Goal: Task Accomplishment & Management: Use online tool/utility

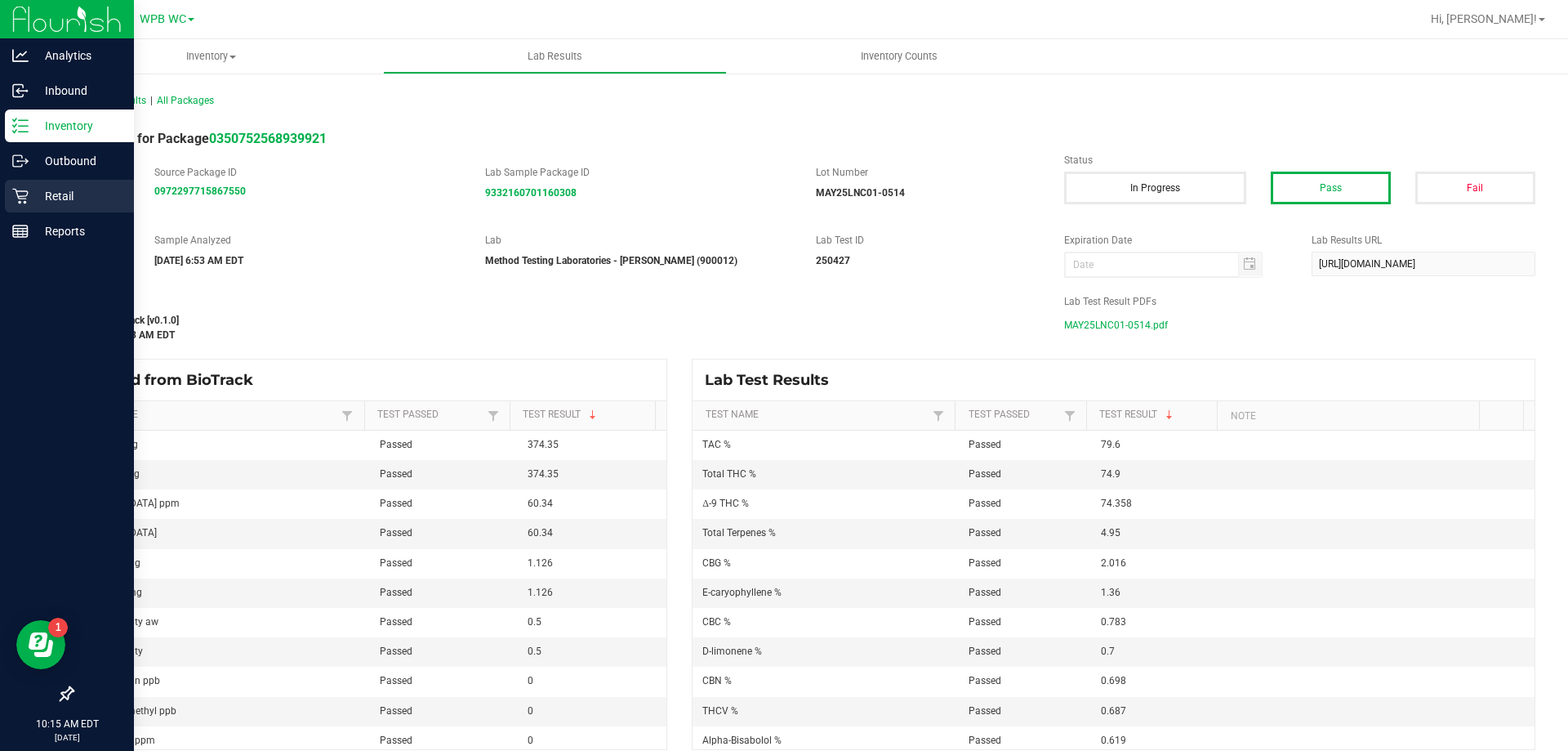
click at [46, 194] on p "Retail" at bounding box center [77, 196] width 98 height 20
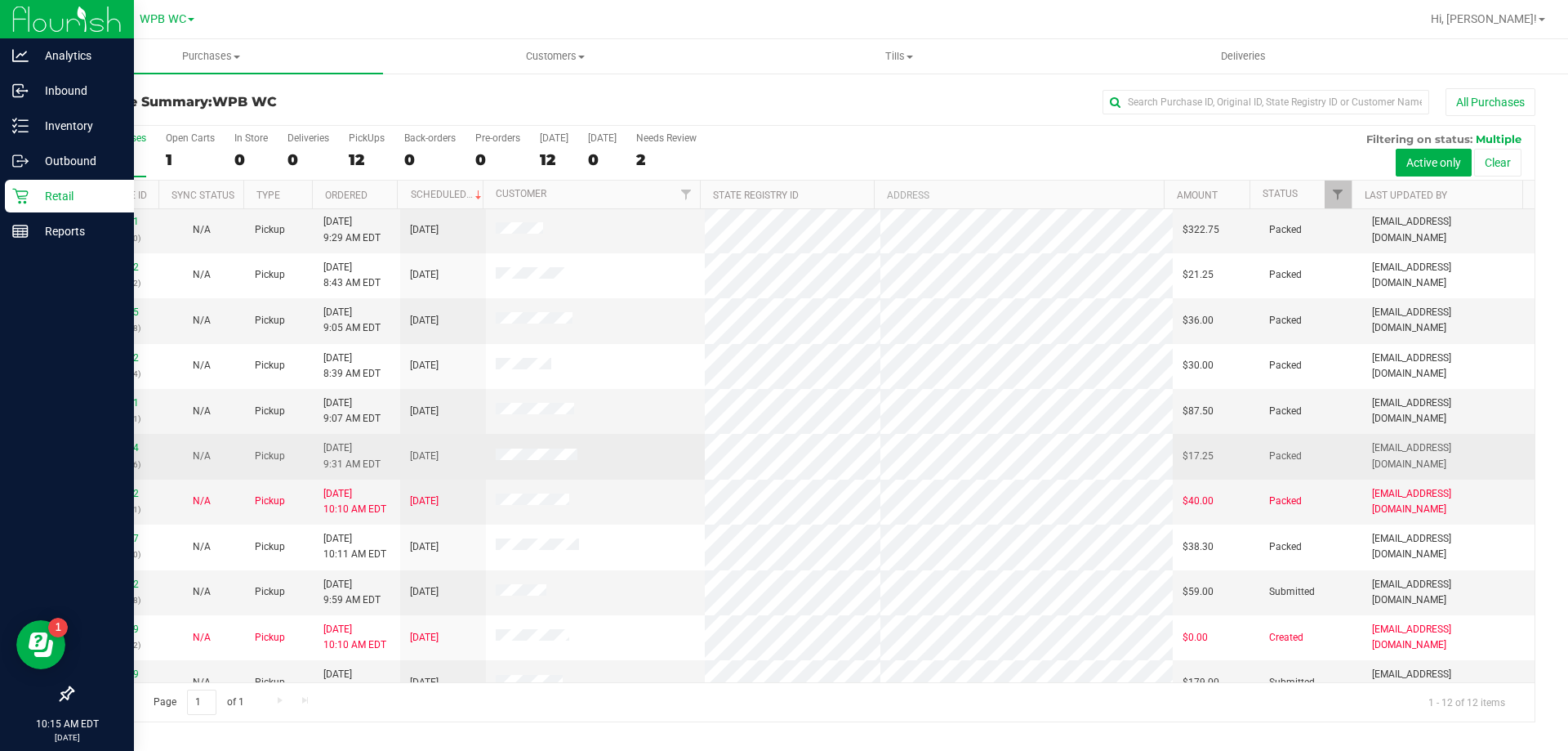
scroll to position [70, 0]
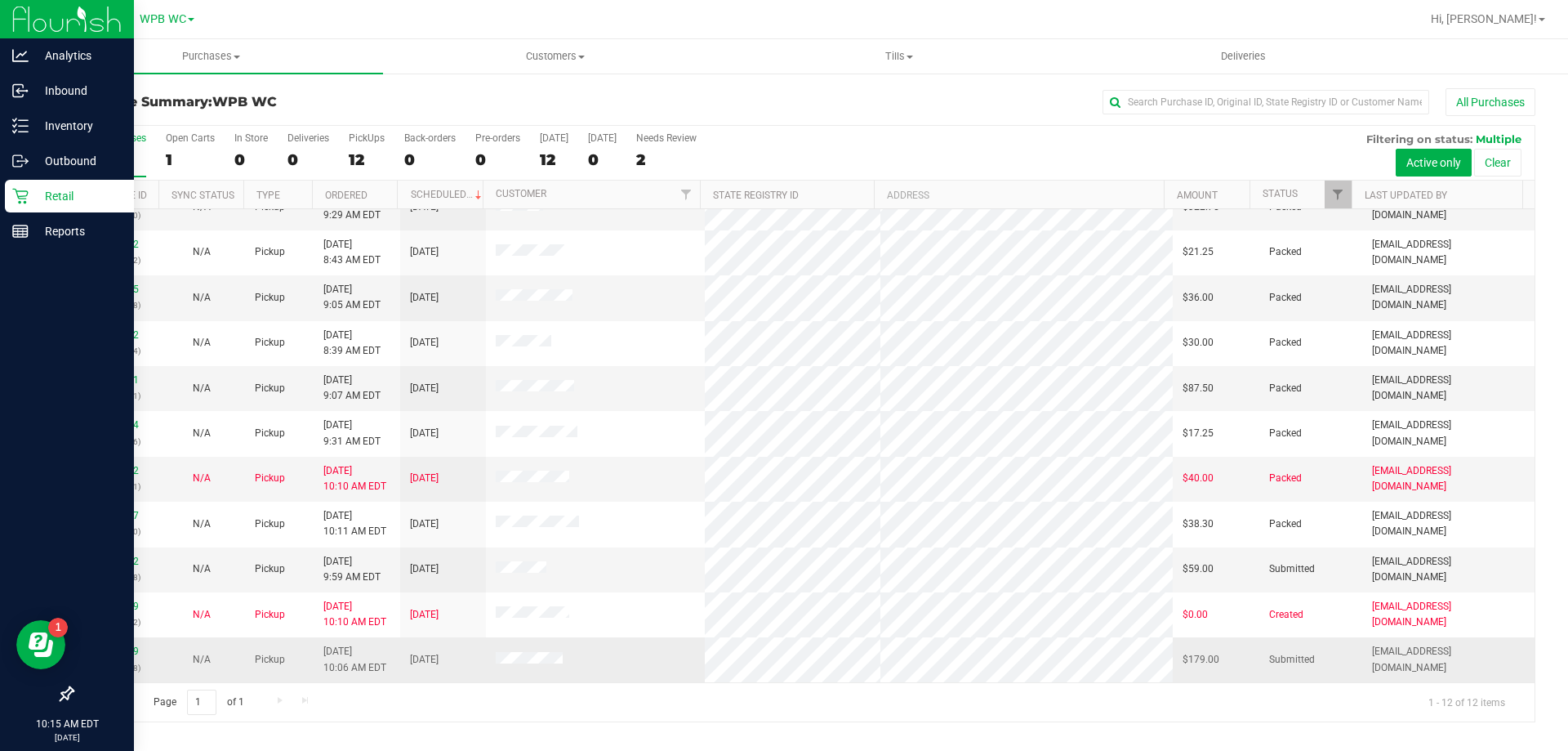
click at [139, 651] on div "11987149 (326637488)" at bounding box center [116, 659] width 66 height 31
click at [133, 653] on link "11987149" at bounding box center [116, 651] width 46 height 11
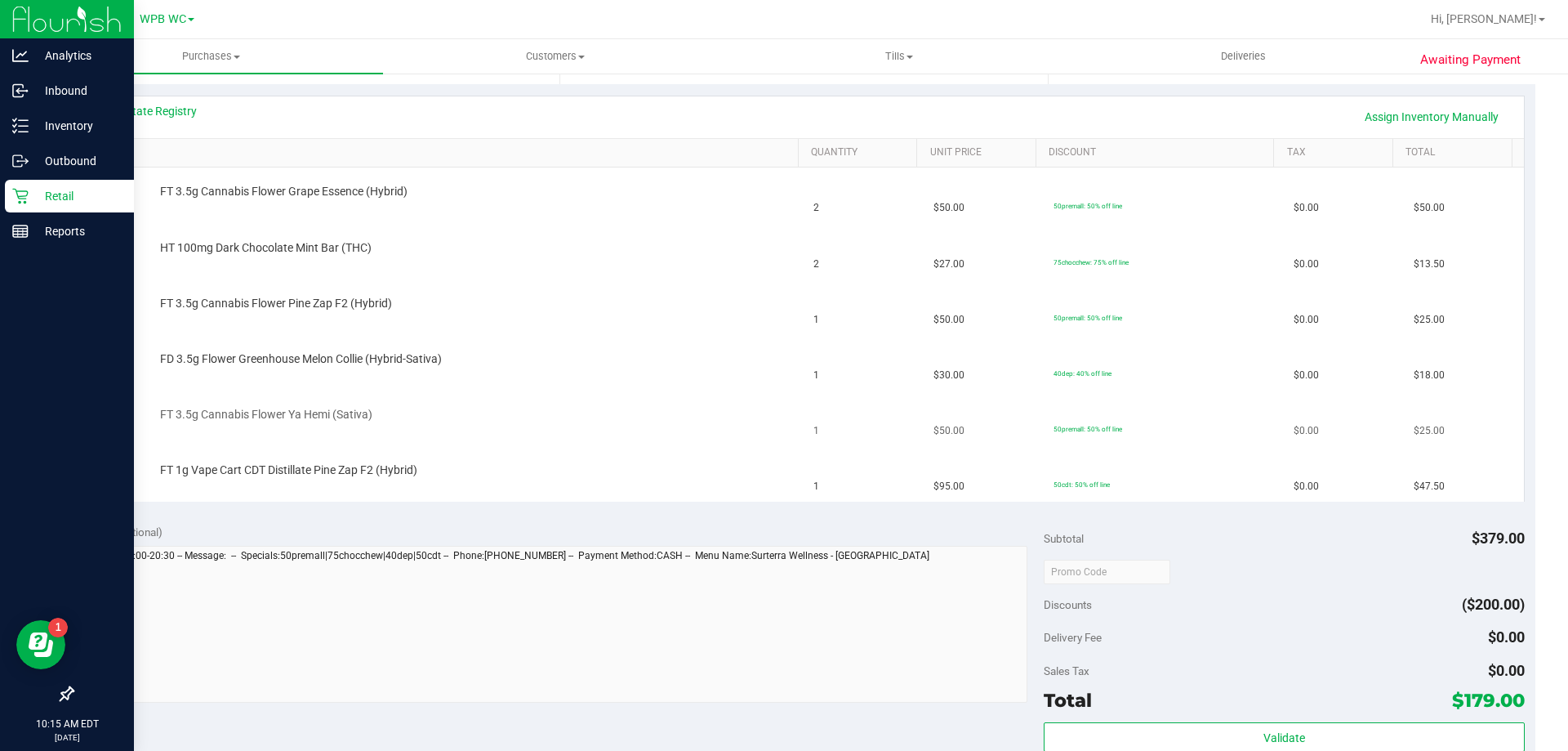
scroll to position [327, 0]
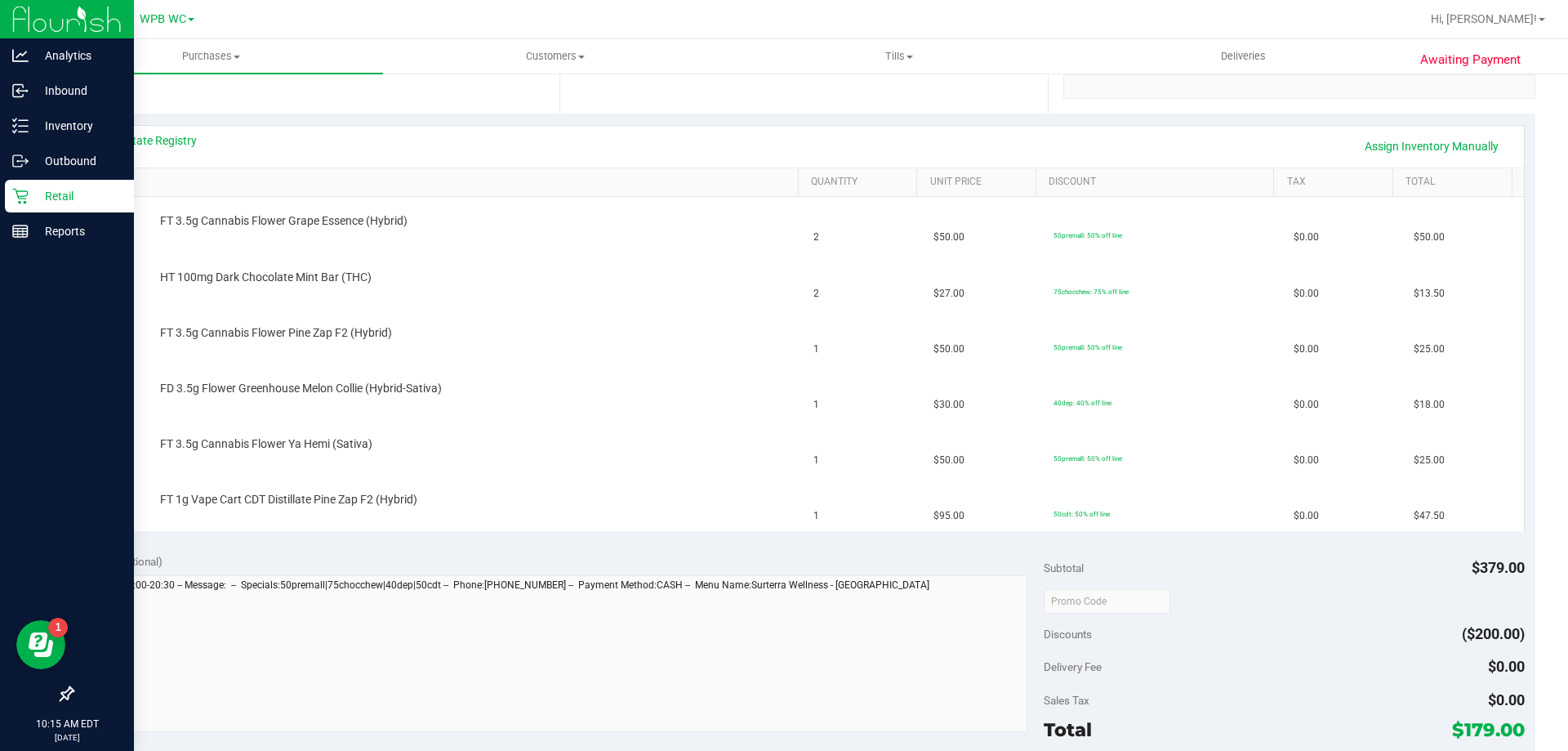
click at [171, 149] on div "View State Registry Assign Inventory Manually" at bounding box center [804, 145] width 1411 height 27
click at [172, 146] on link "View State Registry" at bounding box center [148, 139] width 98 height 16
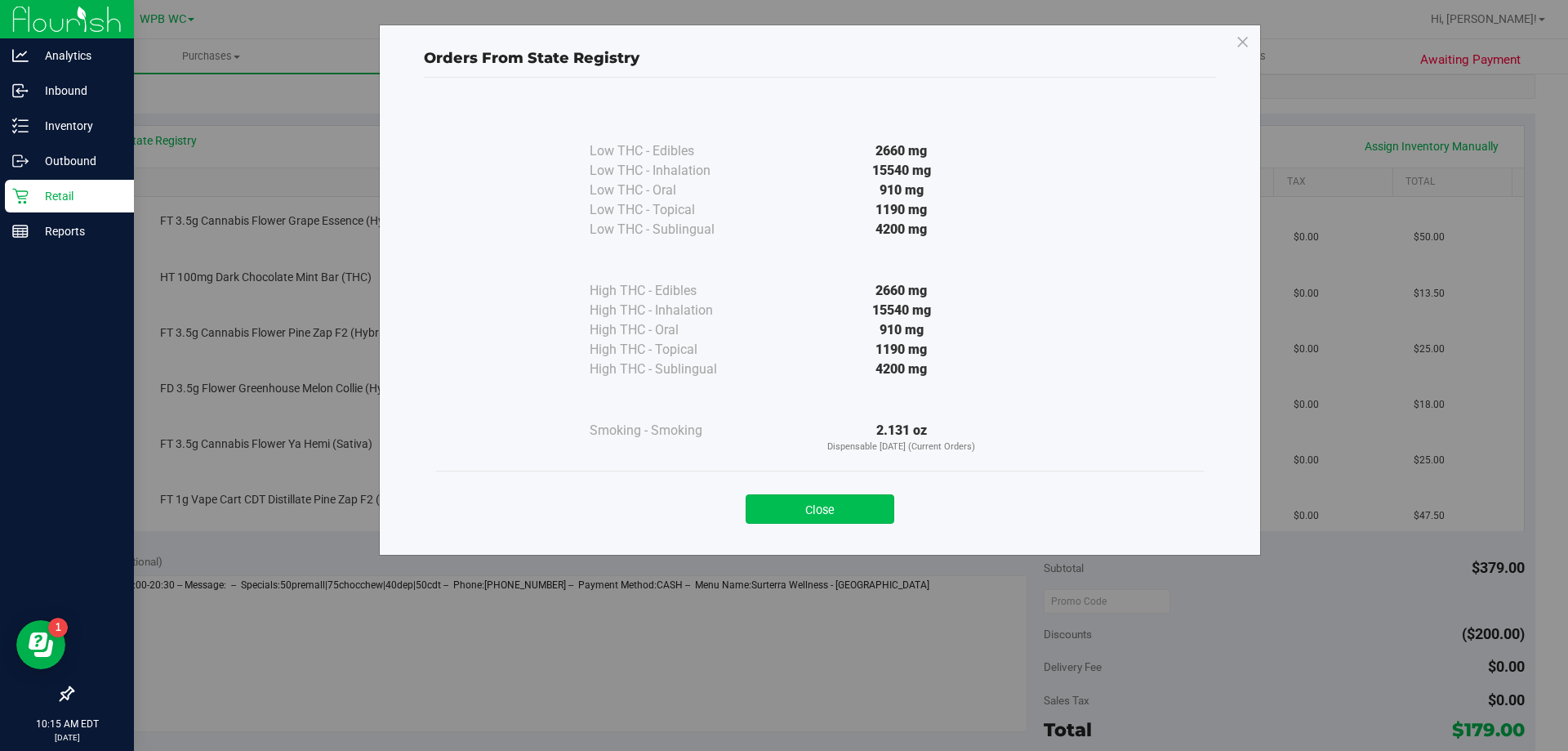
click at [873, 496] on button "Close" at bounding box center [820, 508] width 149 height 29
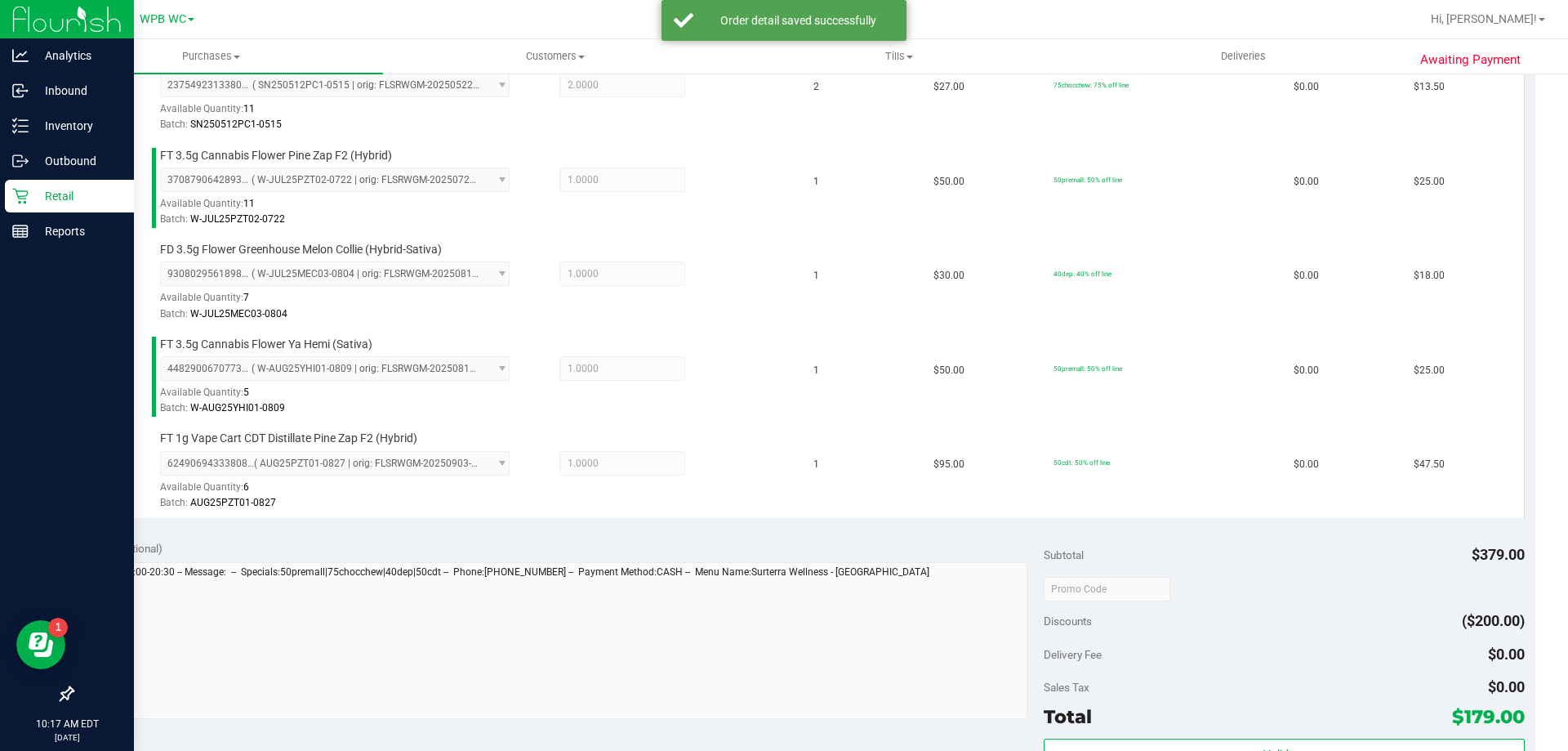
scroll to position [980, 0]
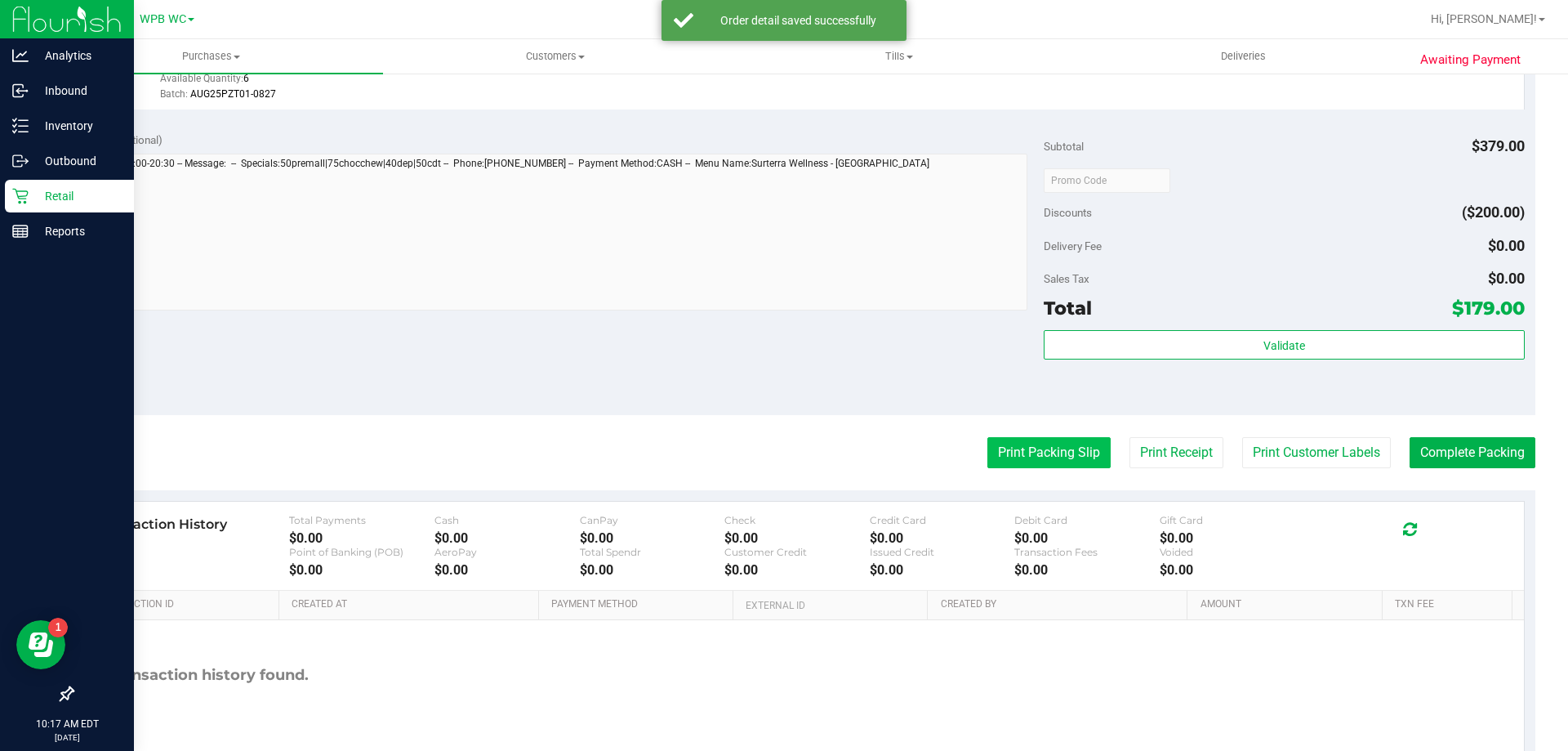
click at [1021, 454] on button "Print Packing Slip" at bounding box center [1049, 452] width 123 height 31
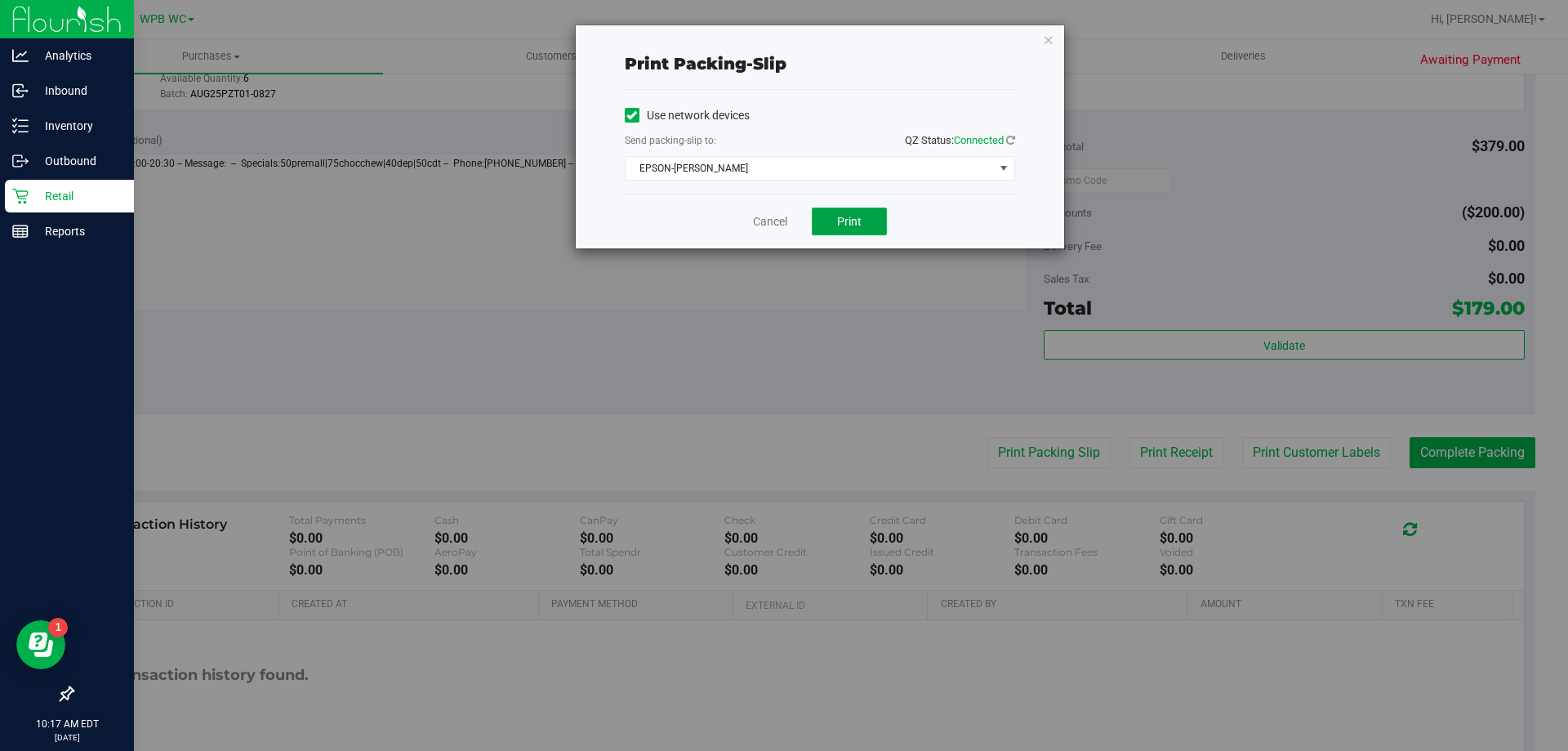
click at [845, 230] on button "Print" at bounding box center [850, 220] width 75 height 27
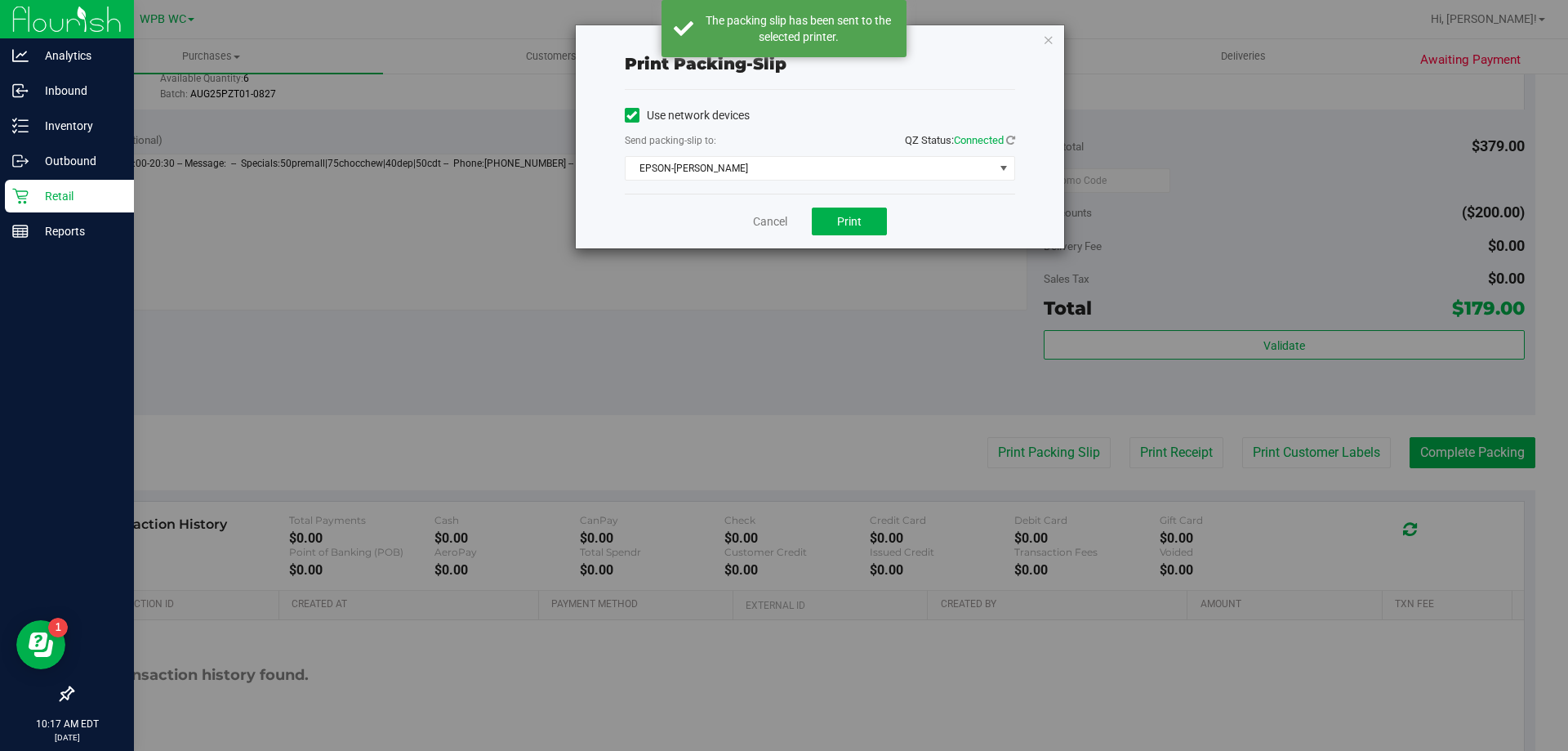
click at [772, 230] on div "Cancel Print" at bounding box center [820, 220] width 390 height 55
click at [777, 220] on link "Cancel" at bounding box center [770, 221] width 34 height 17
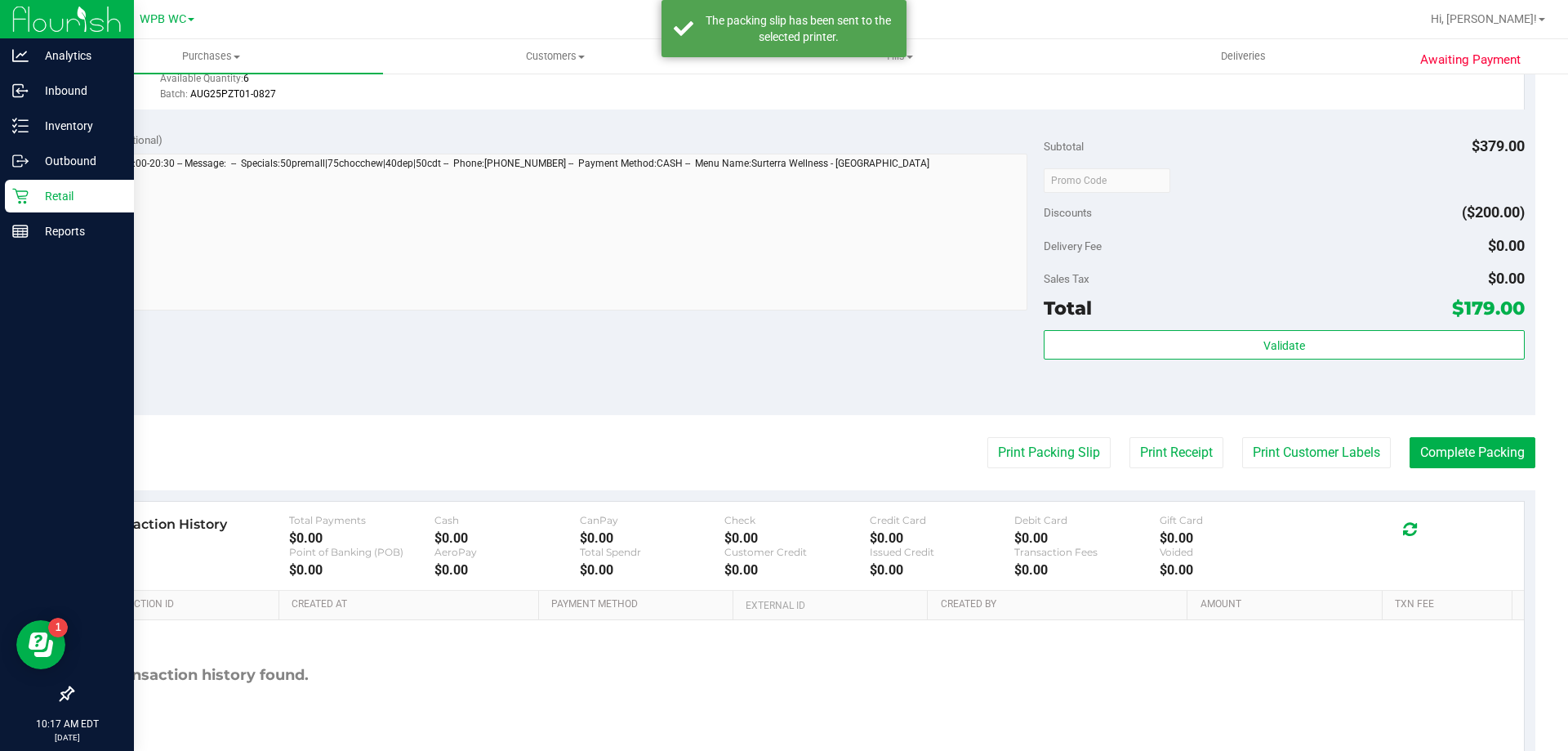
click at [1319, 325] on div "Subtotal $379.00 Discounts ($200.00) Delivery Fee $0.00 Sales Tax $0.00 Total $…" at bounding box center [1284, 268] width 481 height 272
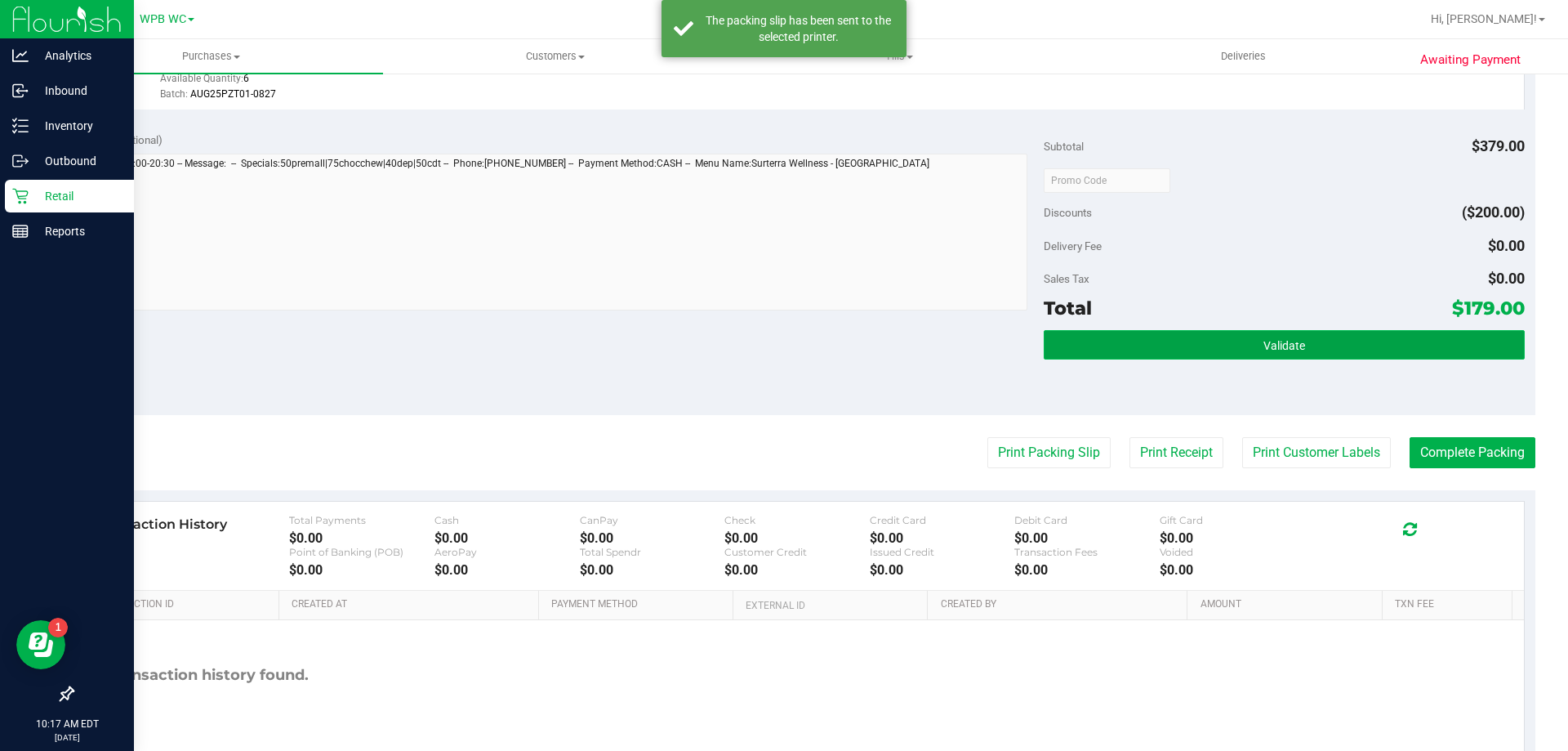
click at [1330, 343] on button "Validate" at bounding box center [1284, 344] width 481 height 29
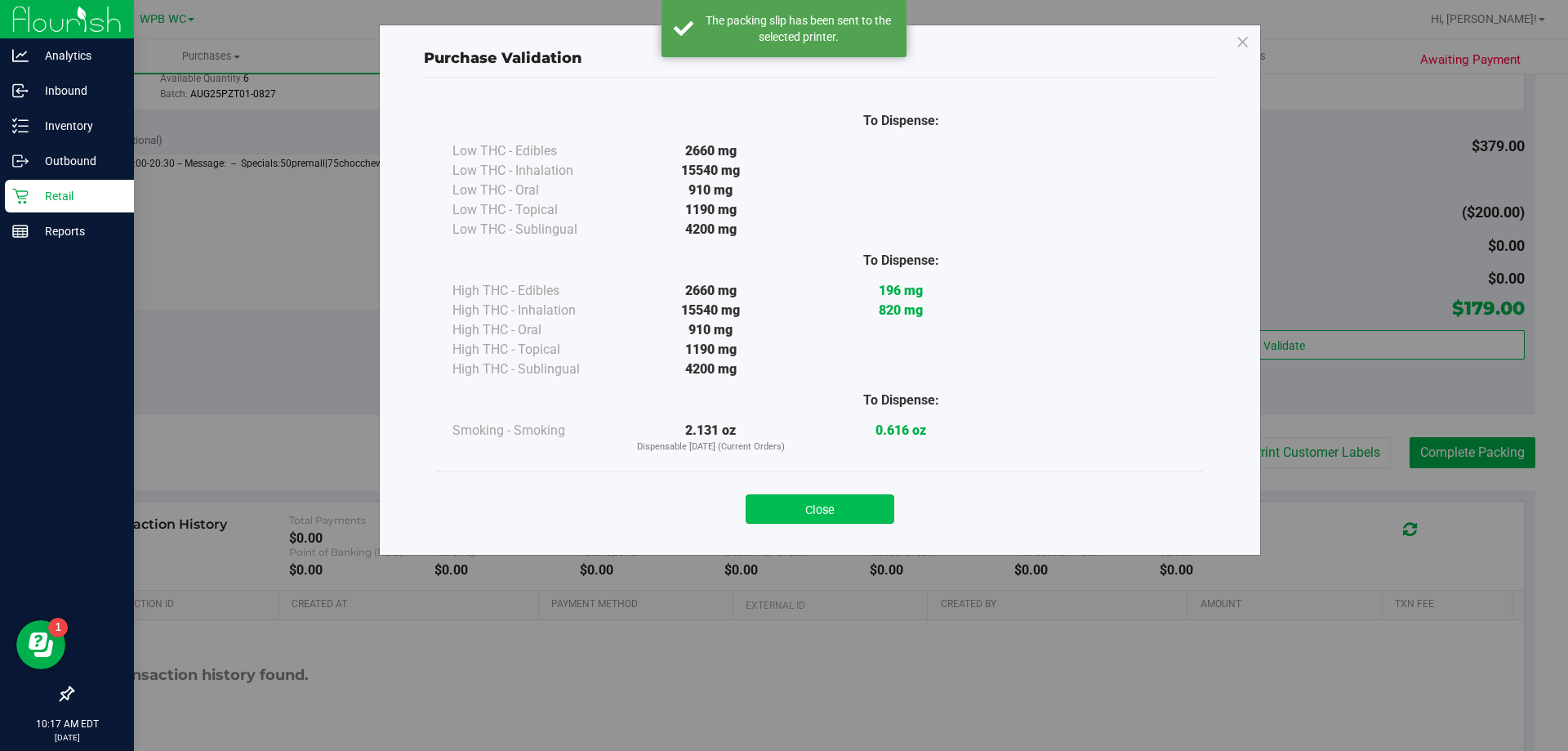
click at [855, 499] on button "Close" at bounding box center [820, 508] width 149 height 29
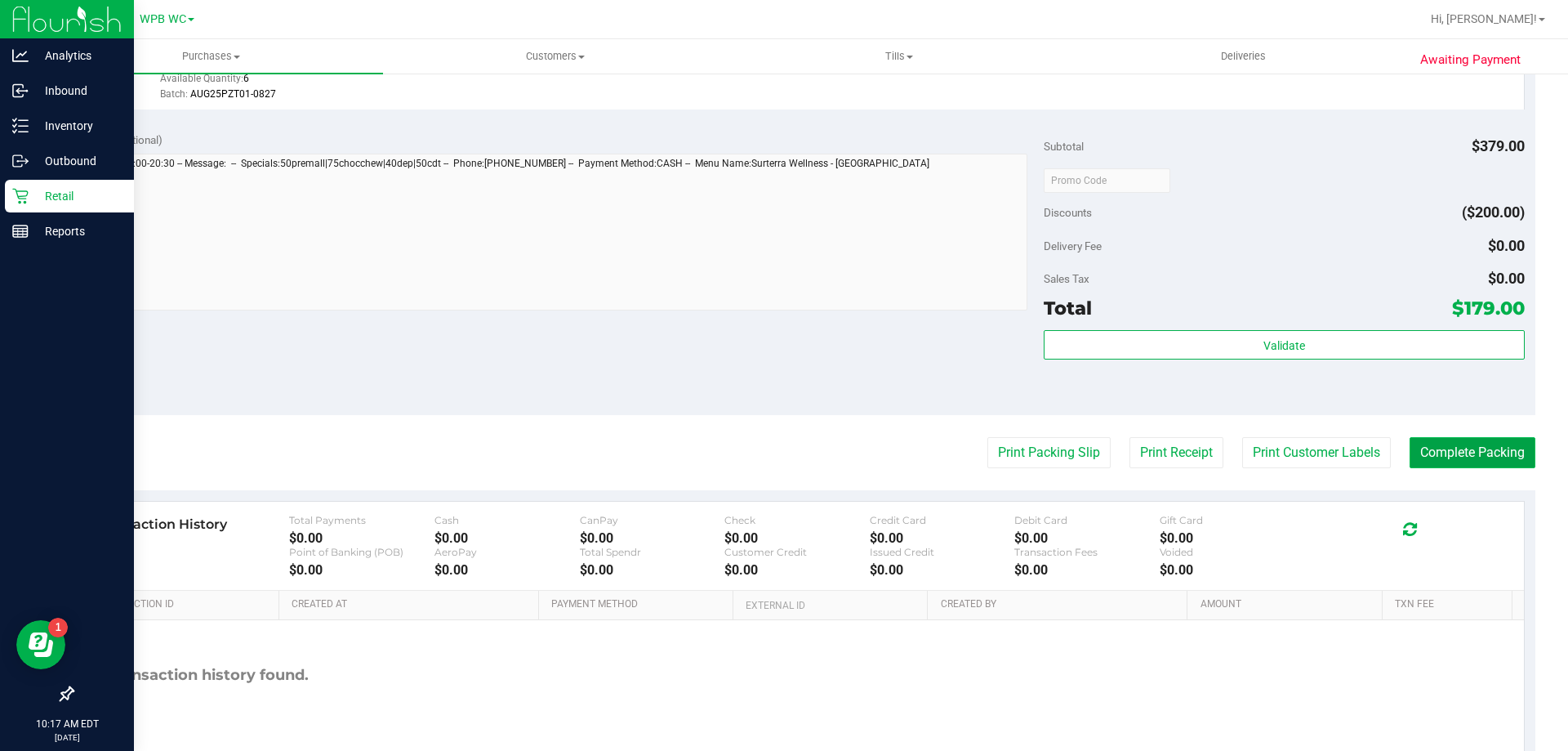
click at [1467, 438] on button "Complete Packing" at bounding box center [1472, 452] width 125 height 31
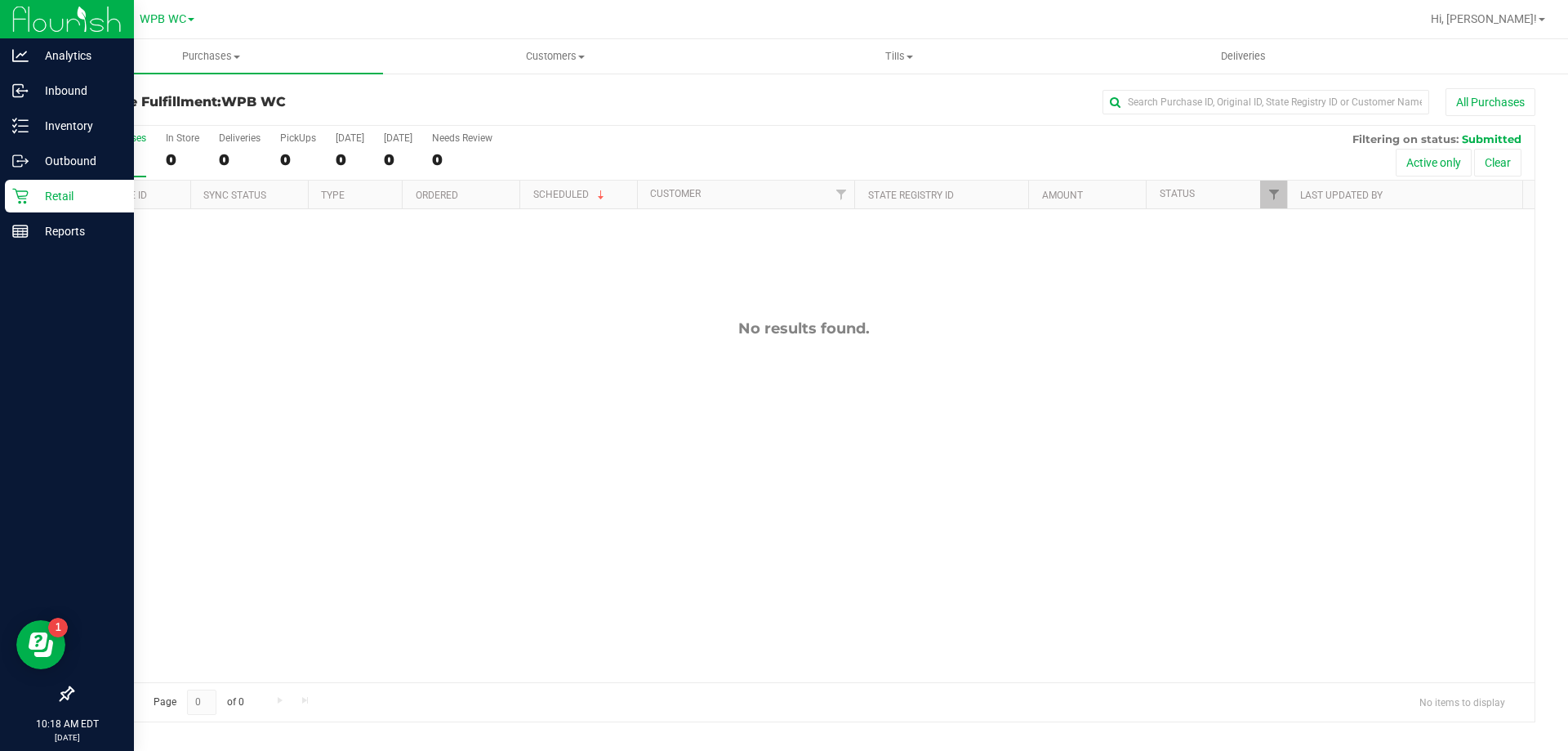
click at [487, 450] on div "No results found." at bounding box center [803, 500] width 1462 height 583
click at [34, 202] on p "Retail" at bounding box center [77, 196] width 98 height 20
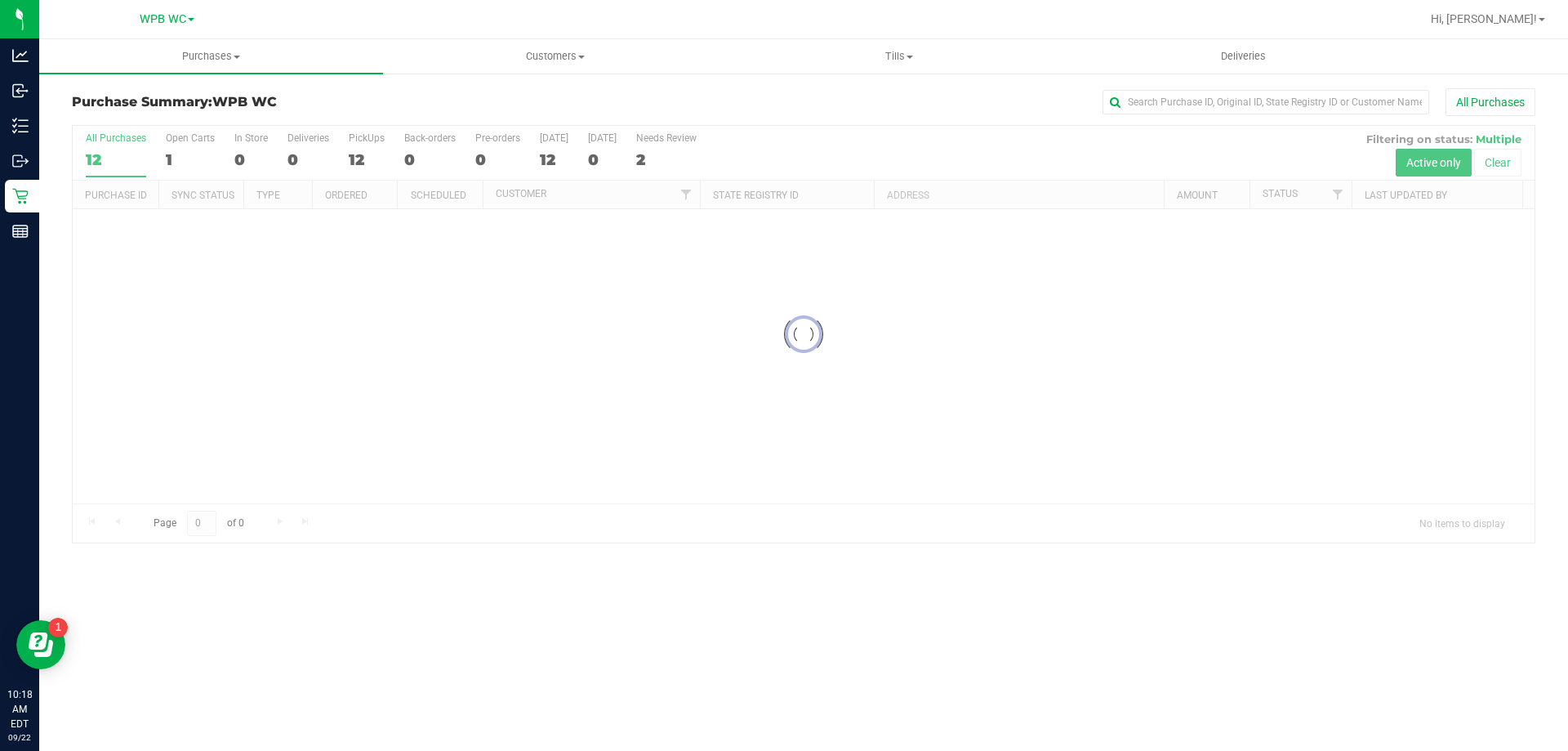
click at [461, 579] on div "Purchases Summary of purchases Fulfillment All purchases Customers All customer…" at bounding box center [804, 395] width 1529 height 711
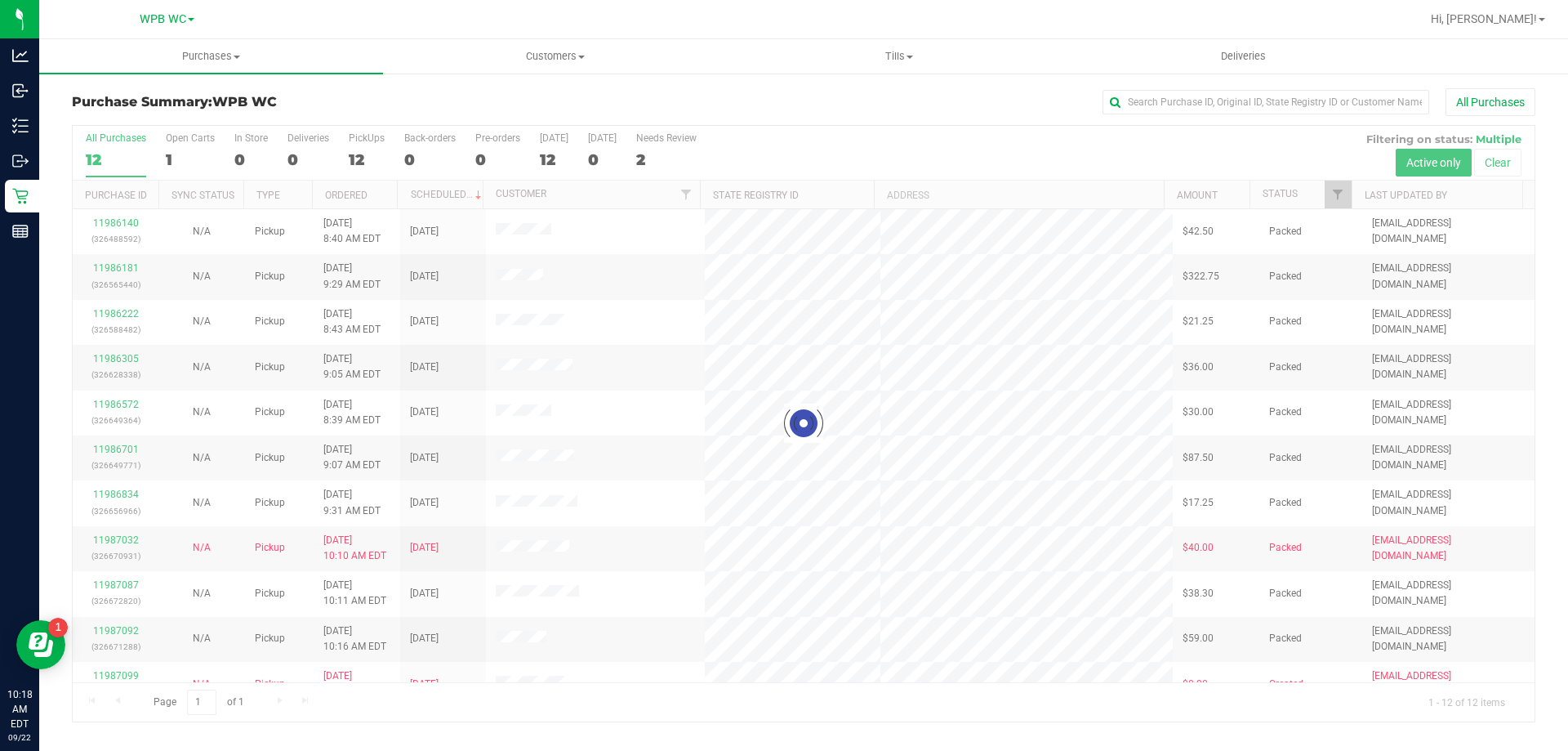
click at [854, 105] on div "All Purchases" at bounding box center [1048, 102] width 976 height 27
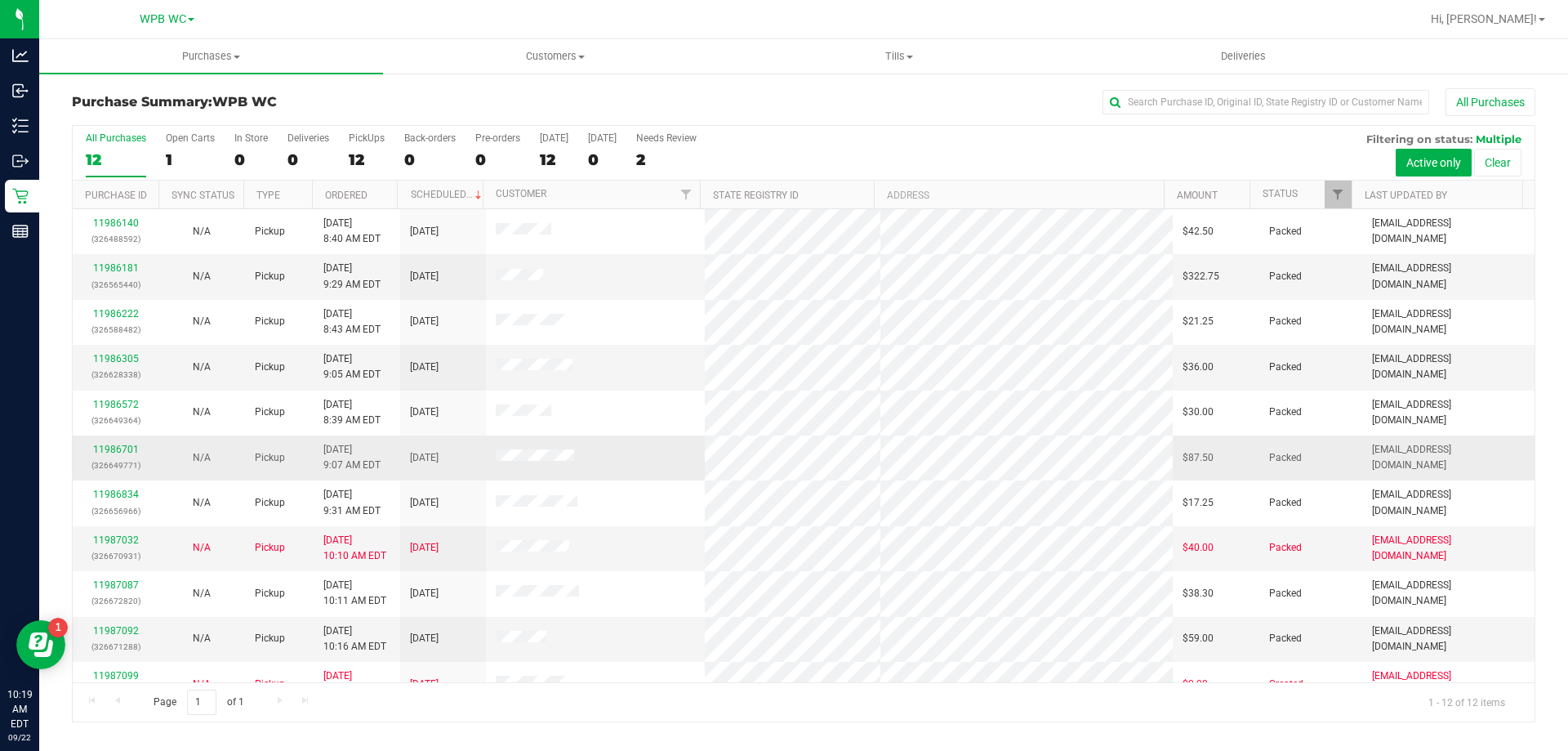
scroll to position [70, 0]
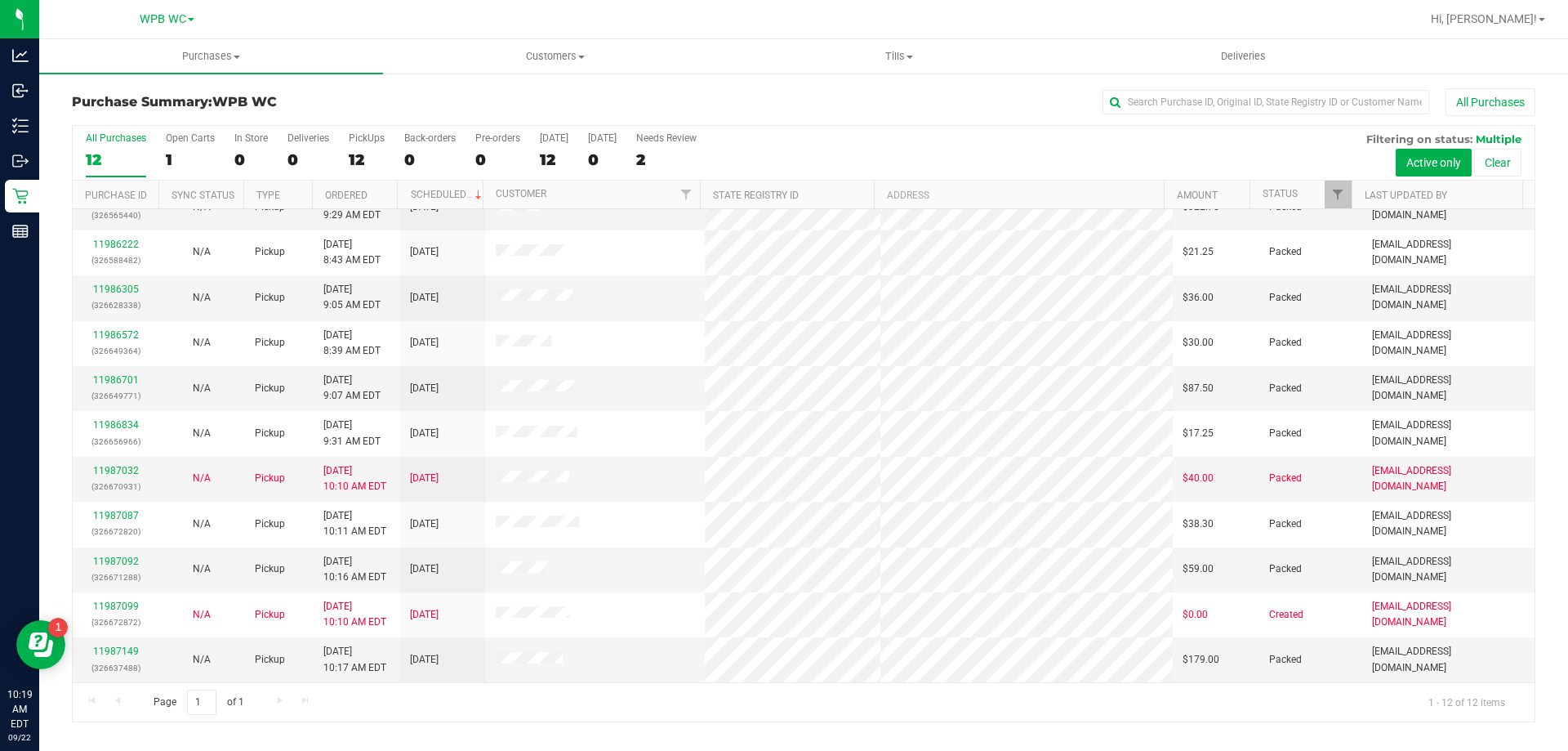
click at [597, 107] on div "All Purchases" at bounding box center [1048, 102] width 976 height 27
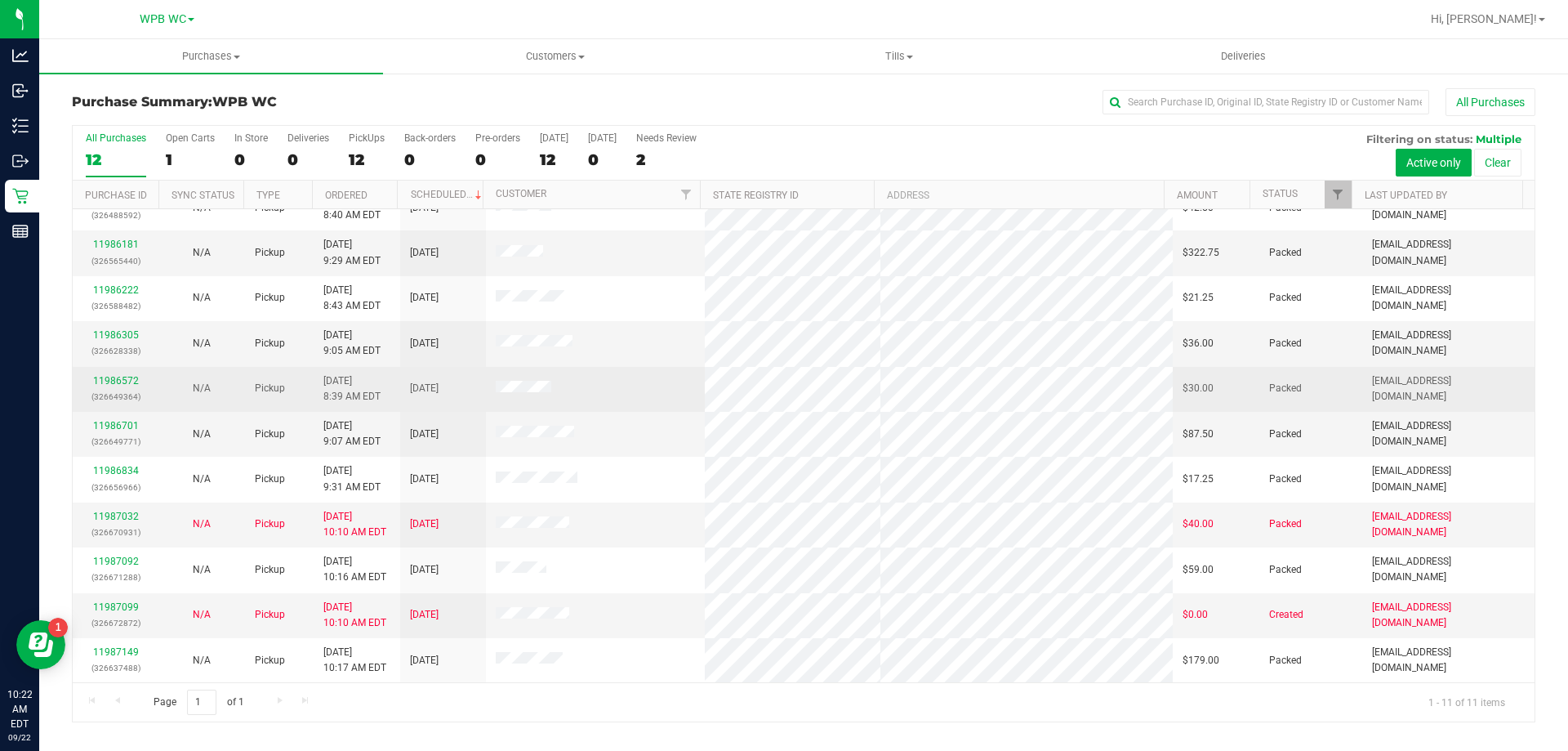
scroll to position [0, 0]
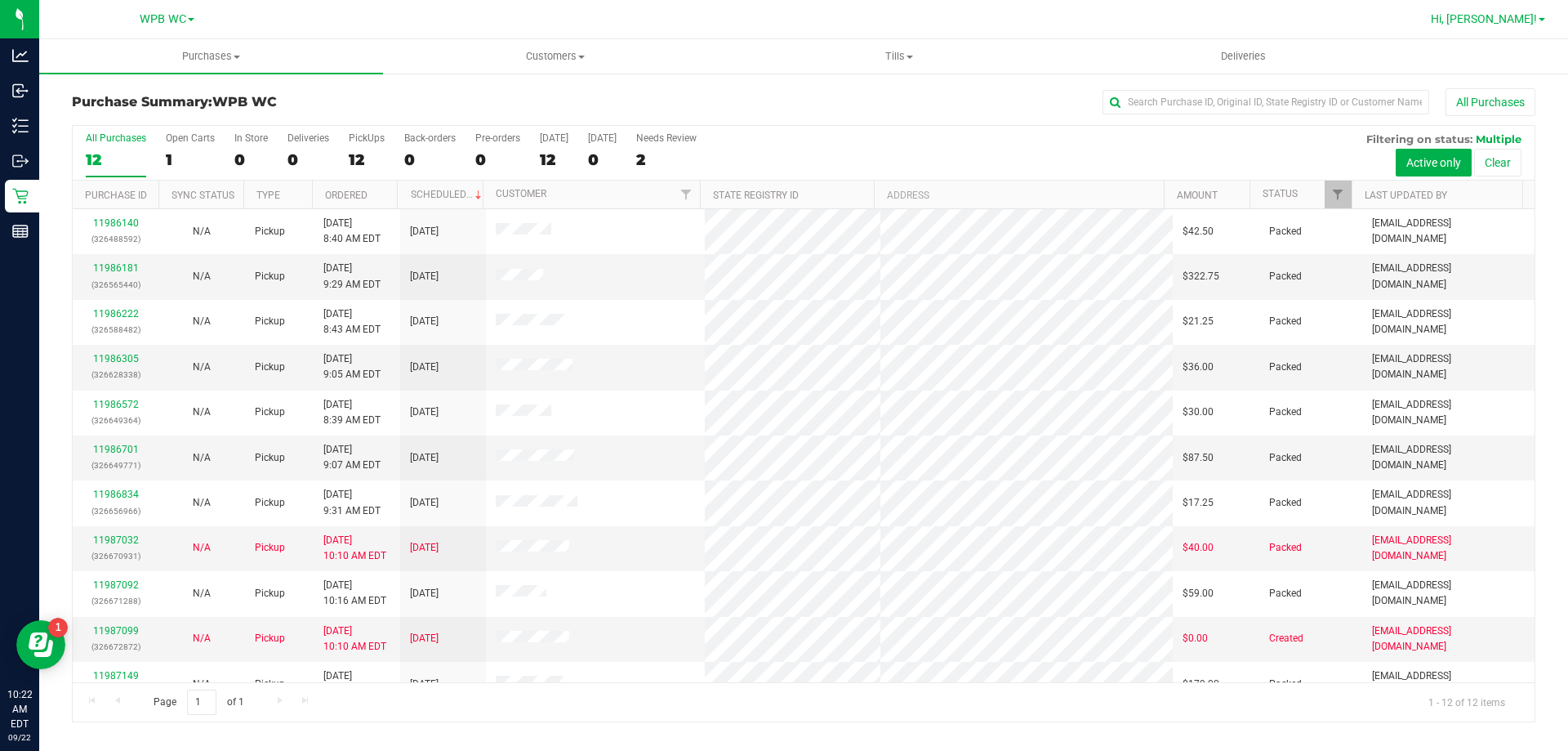
click at [1518, 22] on span "Hi, [PERSON_NAME]!" at bounding box center [1484, 19] width 106 height 13
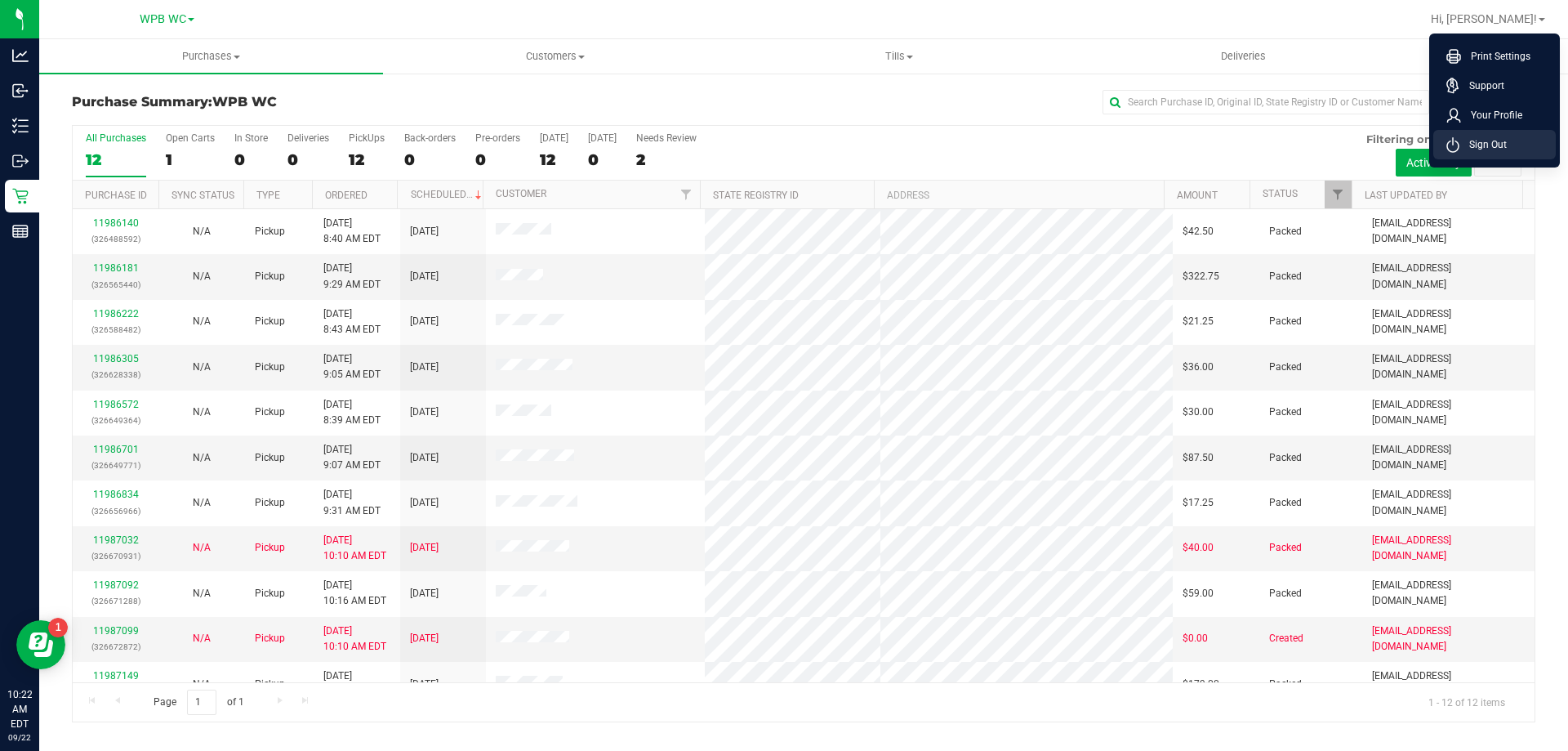
click at [1494, 152] on span "Sign Out" at bounding box center [1483, 144] width 47 height 16
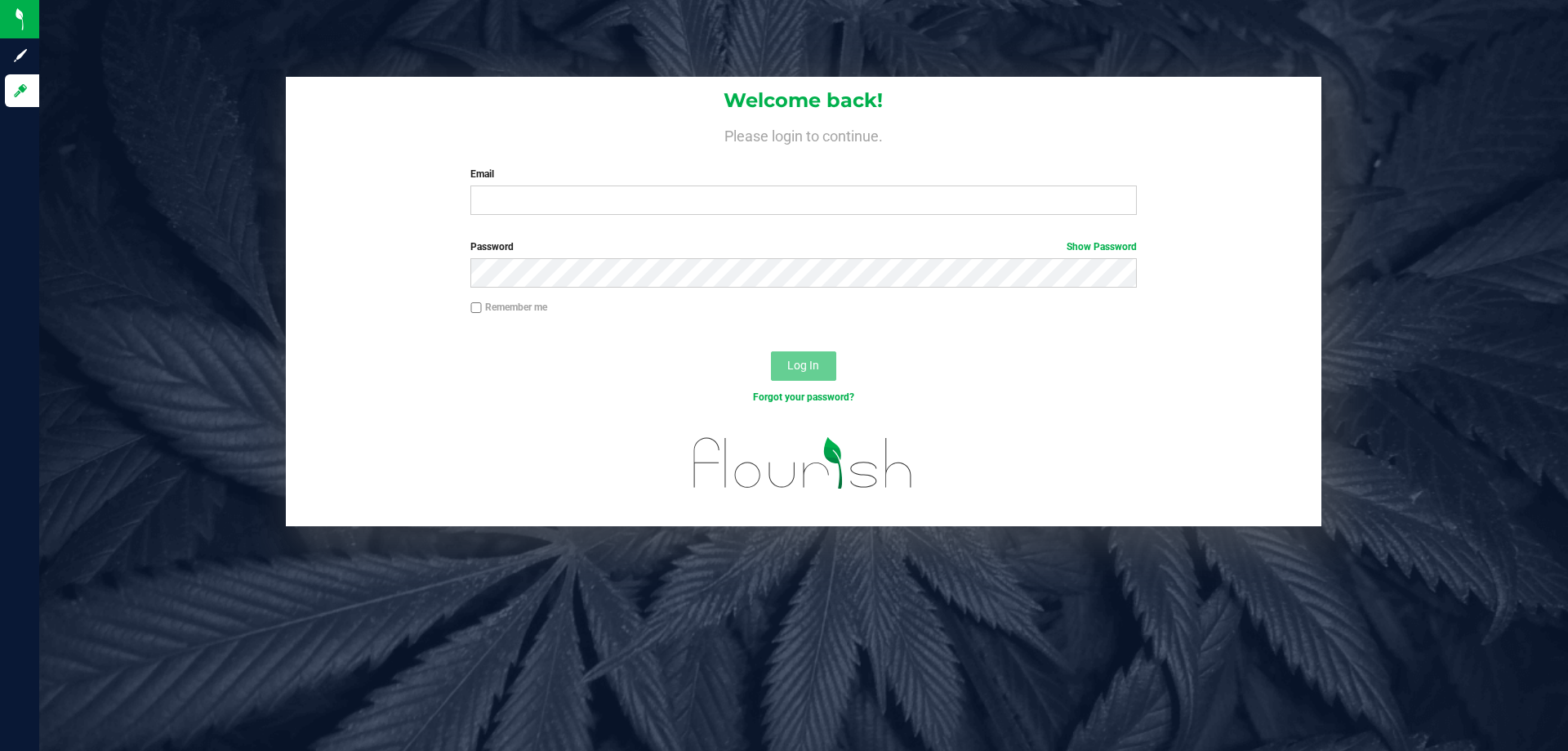
click at [591, 219] on div "Welcome back! Please login to continue. Email Required Please format your email…" at bounding box center [803, 152] width 1036 height 151
click at [593, 211] on input "Email" at bounding box center [803, 200] width 665 height 29
click at [653, 199] on input "asainthilaire@liveparallel" at bounding box center [803, 200] width 665 height 29
type input "[EMAIL_ADDRESS][DOMAIN_NAME]"
click at [771, 351] on button "Log In" at bounding box center [803, 366] width 65 height 29
